Goal: Information Seeking & Learning: Understand process/instructions

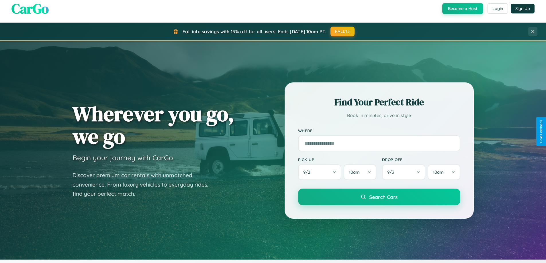
scroll to position [394, 0]
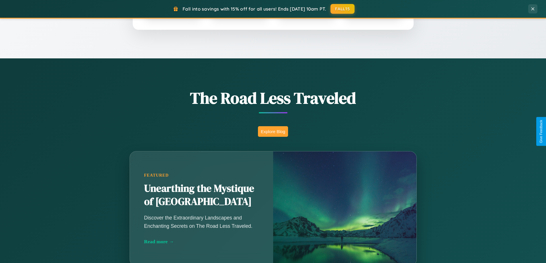
click at [273, 131] on button "Explore Blog" at bounding box center [273, 131] width 30 height 11
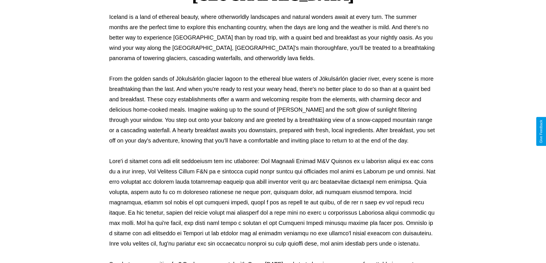
scroll to position [185, 0]
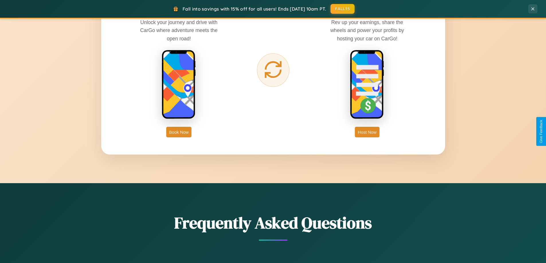
scroll to position [920, 0]
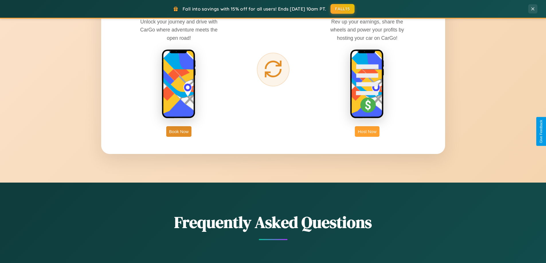
click at [367, 131] on button "Host Now" at bounding box center [367, 131] width 24 height 11
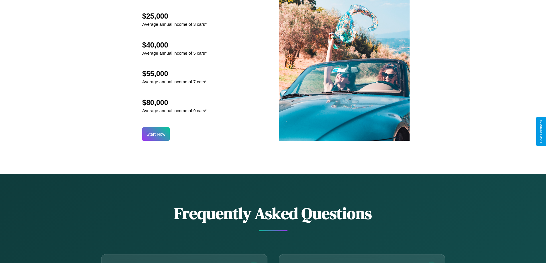
scroll to position [774, 0]
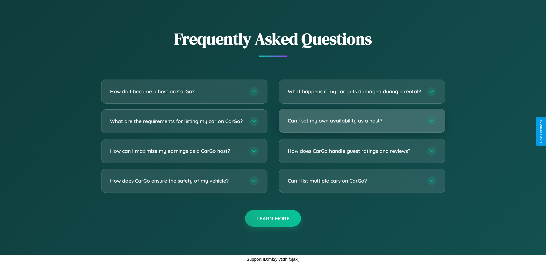
click at [361, 121] on h3 "Can I set my own availability as a host?" at bounding box center [354, 120] width 133 height 7
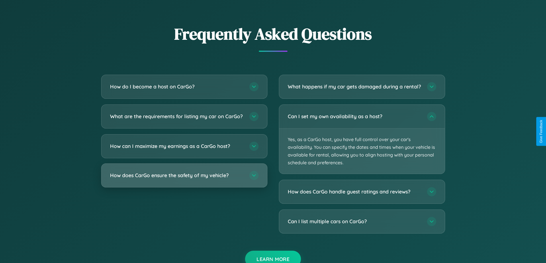
click at [184, 179] on h3 "How does CarGo ensure the safety of my vehicle?" at bounding box center [176, 175] width 133 height 7
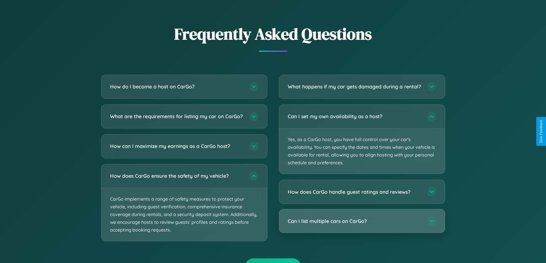
click at [361, 225] on h3 "Can I list multiple cars on CarGo?" at bounding box center [354, 221] width 133 height 7
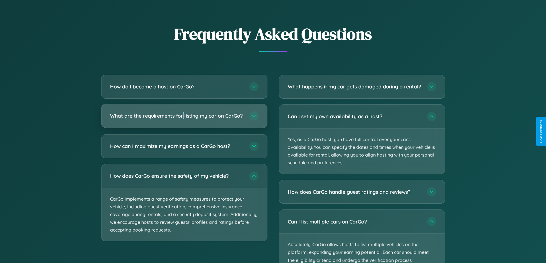
click at [184, 118] on h3 "What are the requirements for listing my car on CarGo?" at bounding box center [176, 115] width 133 height 7
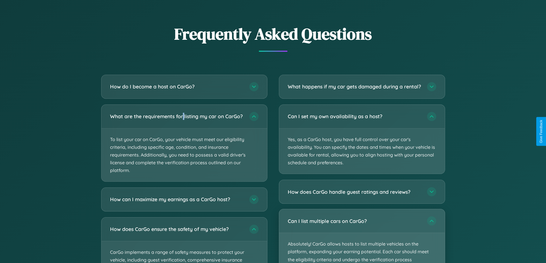
click at [361, 239] on p "Absolutely! CarGo allows hosts to list multiple vehicles on the platform, expan…" at bounding box center [362, 256] width 166 height 46
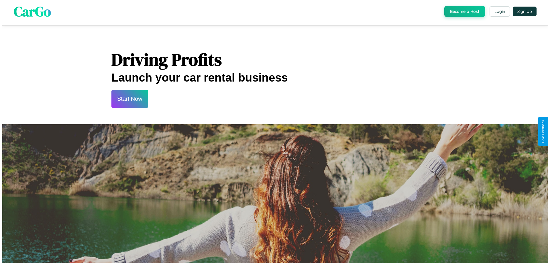
scroll to position [0, 0]
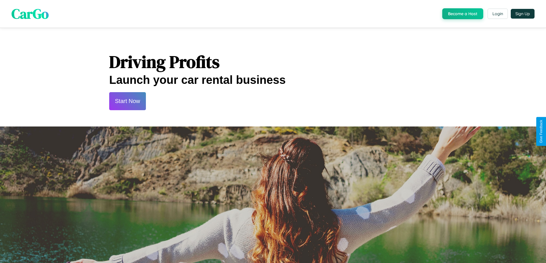
click at [127, 101] on button "Start Now" at bounding box center [127, 101] width 37 height 18
